Goal: Task Accomplishment & Management: Manage account settings

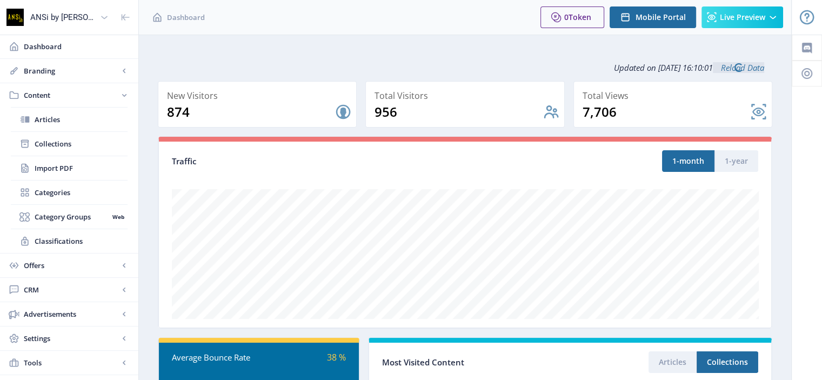
click at [37, 94] on span "Content" at bounding box center [71, 95] width 95 height 11
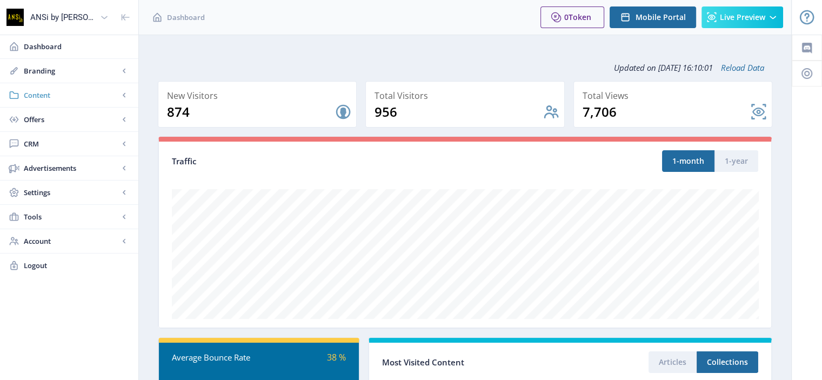
click at [43, 95] on span "Content" at bounding box center [71, 95] width 95 height 11
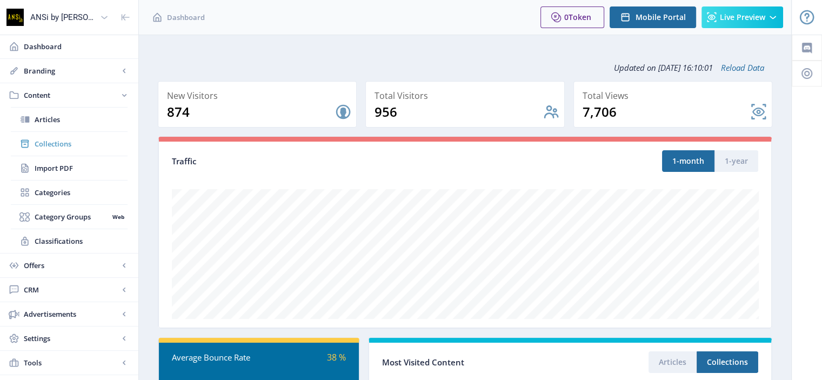
click at [45, 142] on span "Collections" at bounding box center [81, 143] width 93 height 11
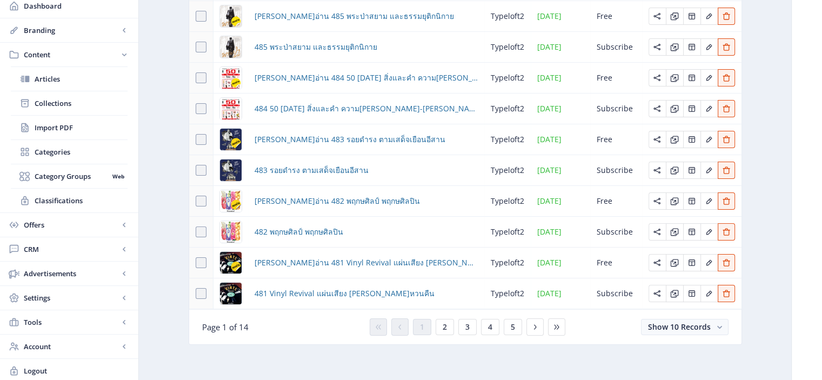
scroll to position [145, 0]
click at [554, 326] on icon at bounding box center [556, 326] width 9 height 9
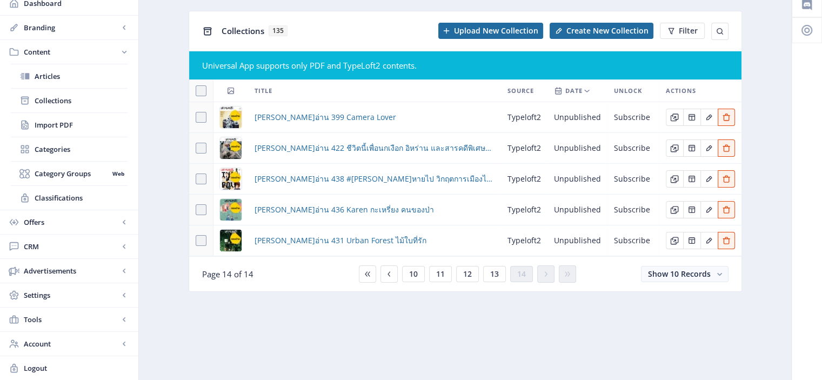
scroll to position [41, 0]
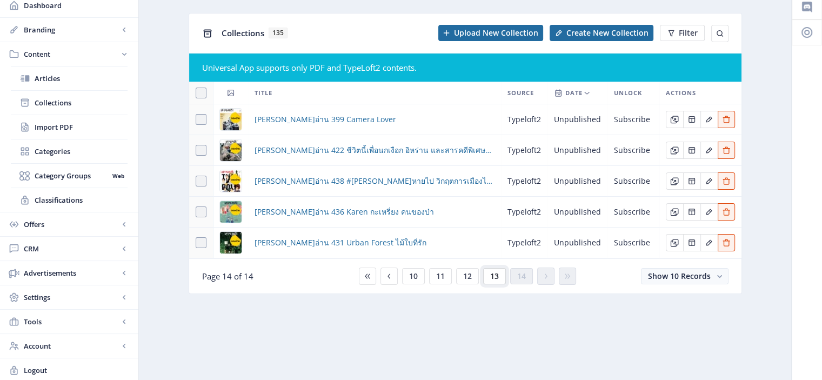
click at [496, 272] on span "13" at bounding box center [494, 276] width 9 height 9
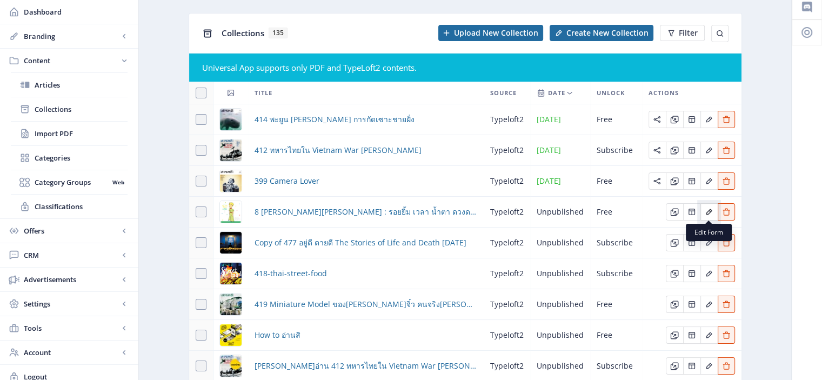
click at [709, 211] on icon "Edit page" at bounding box center [709, 212] width 9 height 9
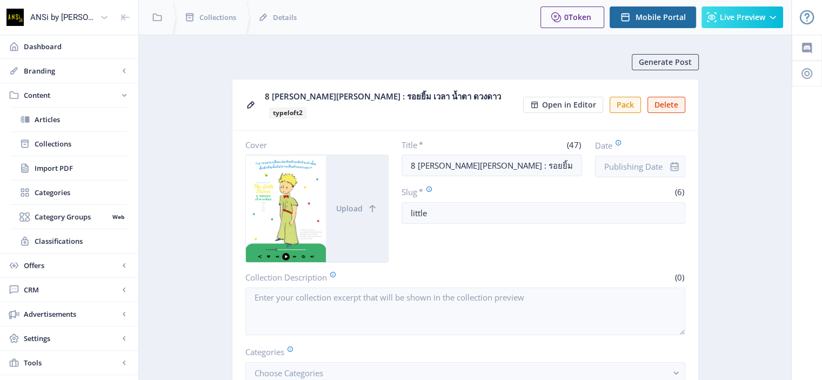
click at [319, 167] on div at bounding box center [286, 208] width 81 height 107
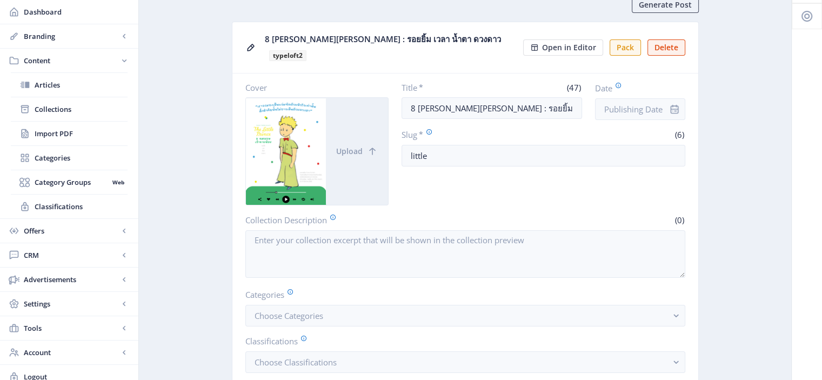
scroll to position [39, 0]
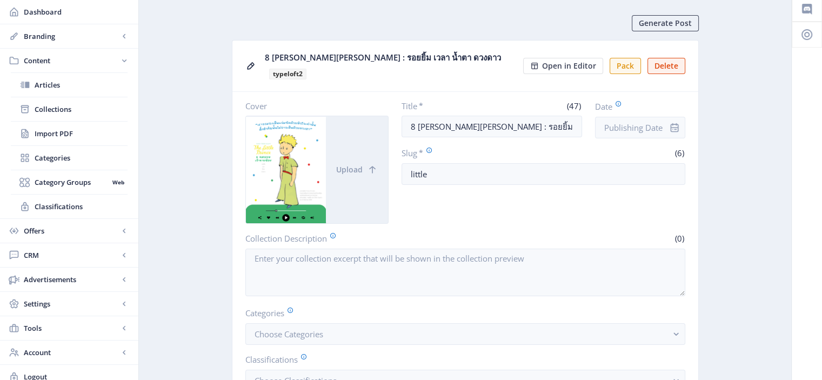
click at [281, 136] on div at bounding box center [286, 169] width 81 height 107
click at [594, 62] on span "Open in Editor" at bounding box center [569, 66] width 54 height 9
